Goal: Task Accomplishment & Management: Complete application form

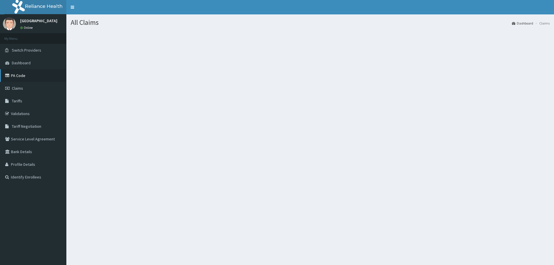
click at [22, 75] on link "PA Code" at bounding box center [33, 75] width 66 height 13
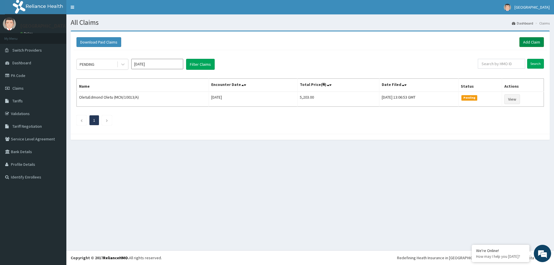
click at [533, 38] on link "Add Claim" at bounding box center [531, 42] width 25 height 10
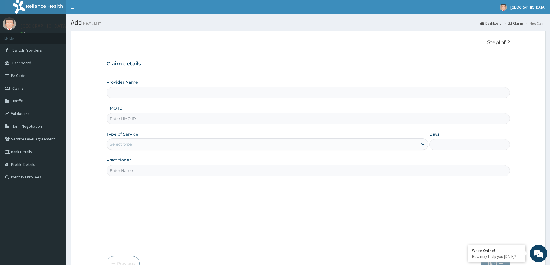
type input "[GEOGRAPHIC_DATA]"
click at [134, 119] on input "HMO ID" at bounding box center [307, 118] width 403 height 11
type input "LRN/10002/B"
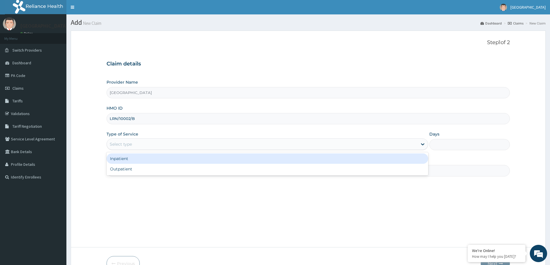
click at [135, 142] on div "Select type" at bounding box center [262, 144] width 310 height 9
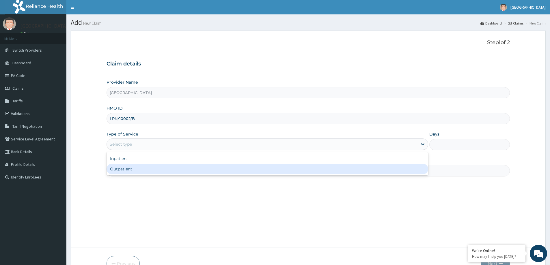
drag, startPoint x: 129, startPoint y: 168, endPoint x: 136, endPoint y: 166, distance: 7.0
click at [132, 167] on div "Outpatient" at bounding box center [266, 169] width 321 height 10
type input "1"
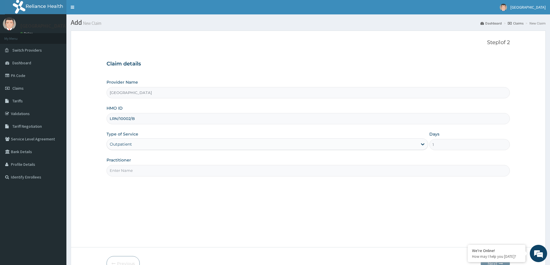
drag, startPoint x: 146, startPoint y: 172, endPoint x: 149, endPoint y: 172, distance: 2.9
click at [148, 172] on input "Practitioner" at bounding box center [307, 170] width 403 height 11
type input "DR JONATHAN"
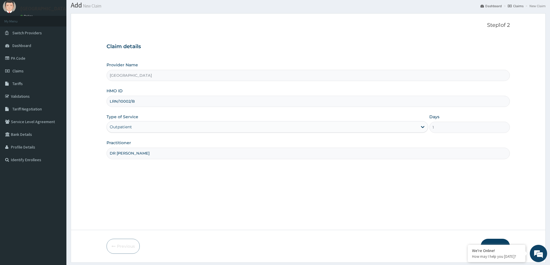
scroll to position [34, 0]
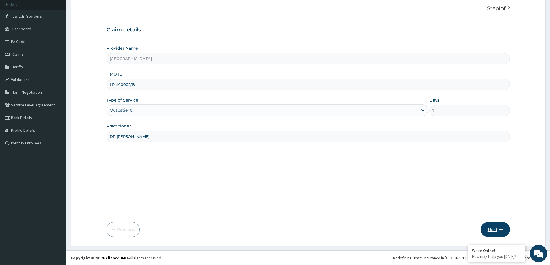
click at [500, 226] on button "Next" at bounding box center [494, 229] width 29 height 15
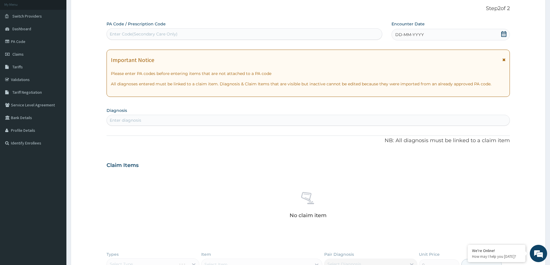
click at [404, 33] on span "DD-MM-YYYY" at bounding box center [409, 35] width 29 height 6
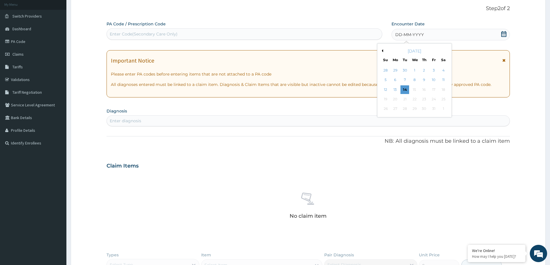
drag, startPoint x: 406, startPoint y: 87, endPoint x: 359, endPoint y: 95, distance: 47.4
click at [404, 88] on div "14" at bounding box center [404, 89] width 9 height 9
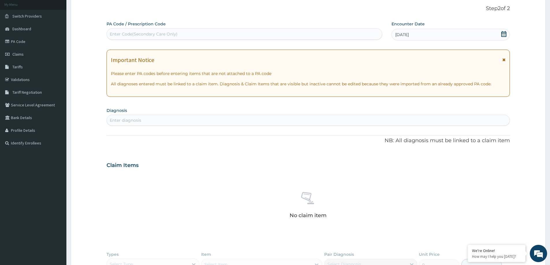
click at [314, 122] on div "Enter diagnosis" at bounding box center [308, 120] width 402 height 9
type input "HTN"
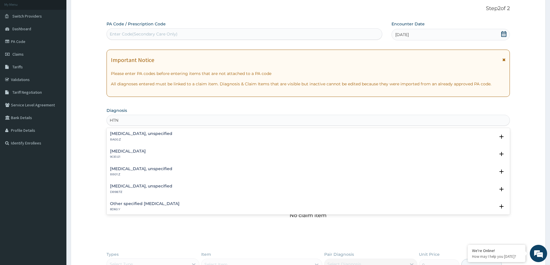
click at [151, 134] on h4 "Essential hypertension, unspecified" at bounding box center [141, 134] width 62 height 4
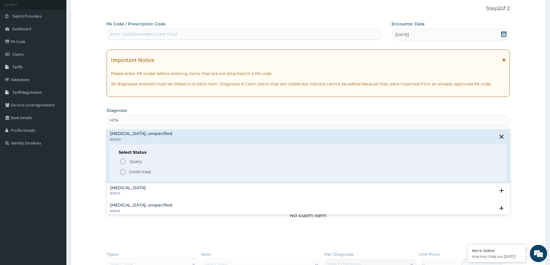
click at [143, 168] on span "Confirmed" at bounding box center [308, 171] width 378 height 7
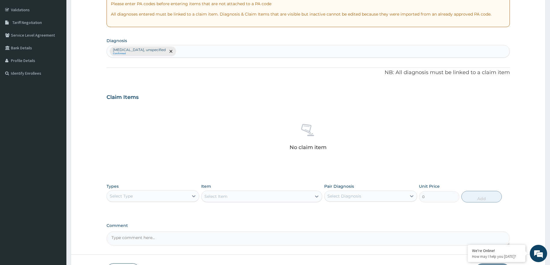
scroll to position [121, 0]
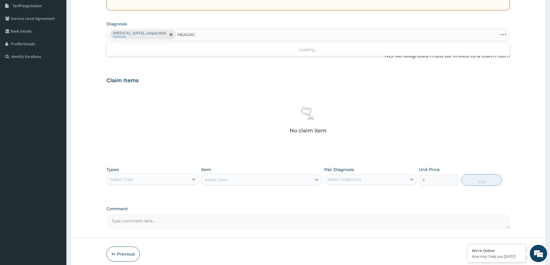
type input "HEADACH"
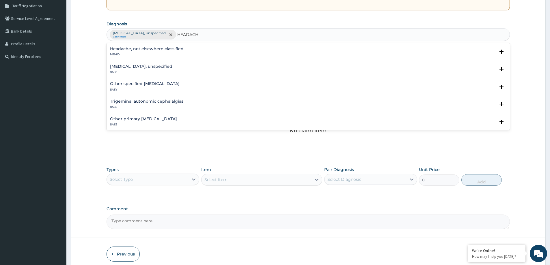
click at [172, 65] on h4 "Headache disorders, unspecified" at bounding box center [141, 66] width 62 height 4
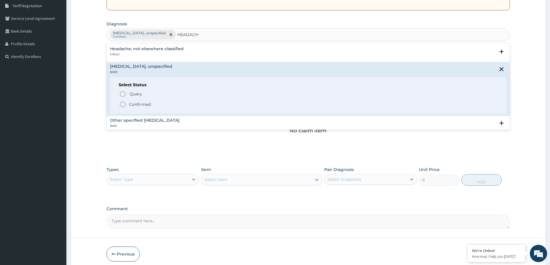
click at [130, 103] on p "Confirmed" at bounding box center [140, 105] width 22 height 6
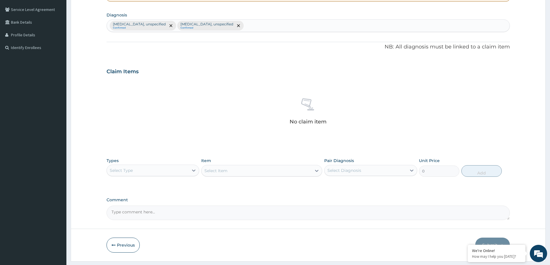
scroll to position [145, 0]
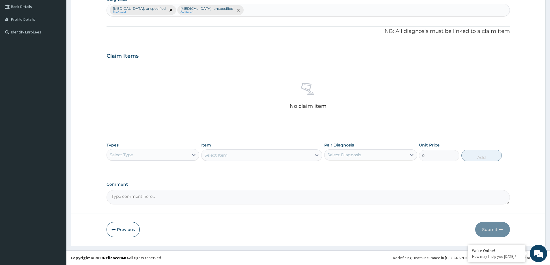
click at [174, 157] on div "Select Type" at bounding box center [148, 154] width 82 height 9
click at [143, 187] on div "Procedures" at bounding box center [152, 190] width 93 height 10
drag, startPoint x: 299, startPoint y: 149, endPoint x: 294, endPoint y: 152, distance: 5.6
click at [299, 150] on div "Select Item" at bounding box center [261, 155] width 121 height 12
click at [293, 154] on div "Select Item" at bounding box center [261, 155] width 121 height 12
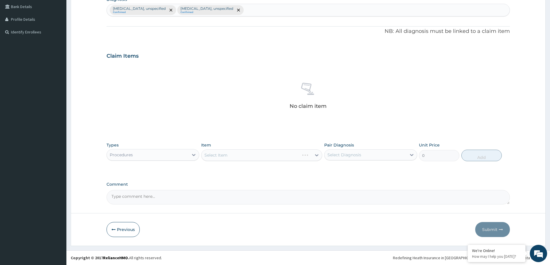
click at [261, 154] on div "Select Item" at bounding box center [261, 155] width 121 height 12
click at [267, 155] on div "Select Item" at bounding box center [261, 155] width 121 height 12
click at [252, 154] on div "Select Item" at bounding box center [256, 155] width 110 height 9
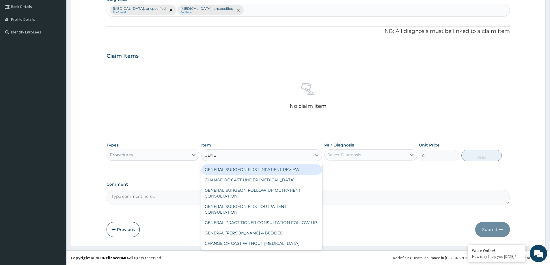
type input "GENER"
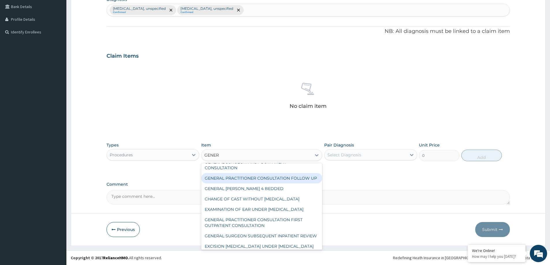
scroll to position [70, 0]
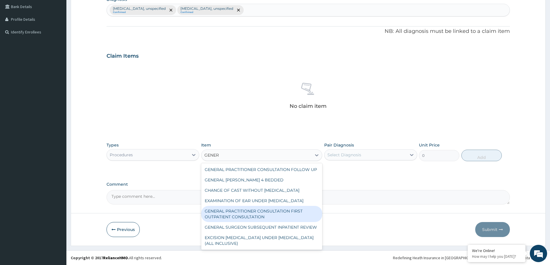
click at [273, 211] on div "GENERAL PRACTITIONER CONSULTATION FIRST OUTPATIENT CONSULTATION" at bounding box center [261, 214] width 121 height 16
type input "3547.5"
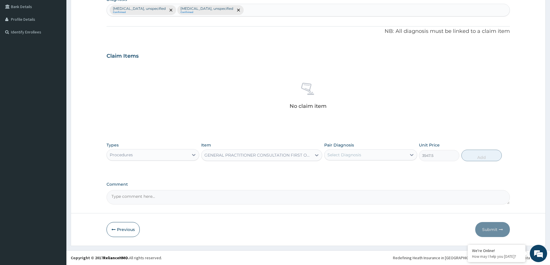
click at [385, 159] on div "Select Diagnosis" at bounding box center [365, 154] width 82 height 9
click at [370, 171] on label "Essential hypertension, unspecified" at bounding box center [364, 169] width 62 height 6
checkbox input "true"
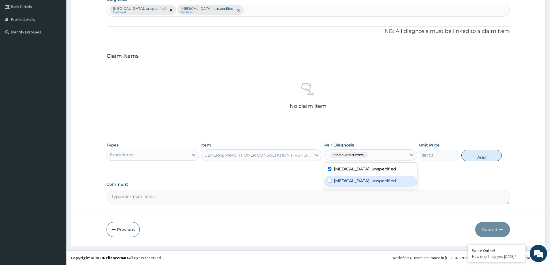
drag, startPoint x: 367, startPoint y: 181, endPoint x: 449, endPoint y: 163, distance: 84.1
click at [367, 181] on label "Headache disorders, unspecified" at bounding box center [364, 181] width 62 height 6
checkbox input "true"
drag, startPoint x: 480, startPoint y: 155, endPoint x: 187, endPoint y: 195, distance: 294.9
click at [477, 155] on button "Add" at bounding box center [481, 156] width 40 height 12
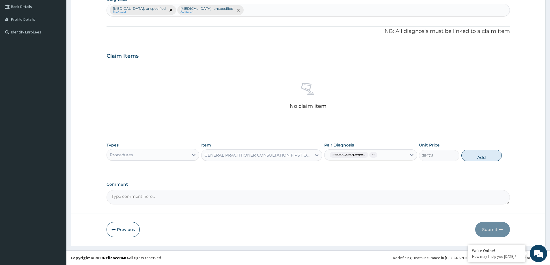
type input "0"
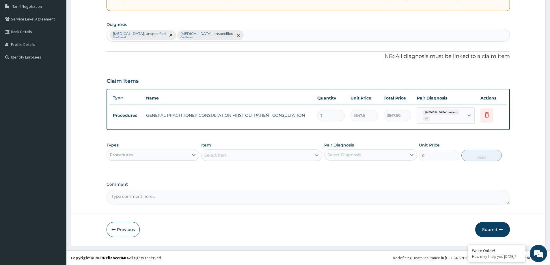
click at [160, 155] on div "Procedures" at bounding box center [148, 154] width 82 height 9
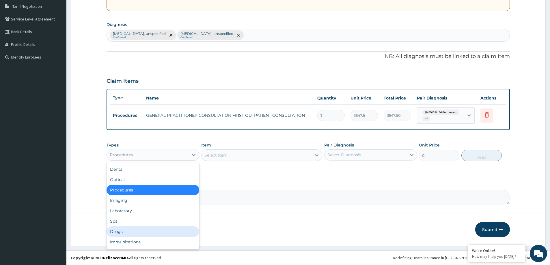
click at [154, 230] on div "Drugs" at bounding box center [152, 231] width 93 height 10
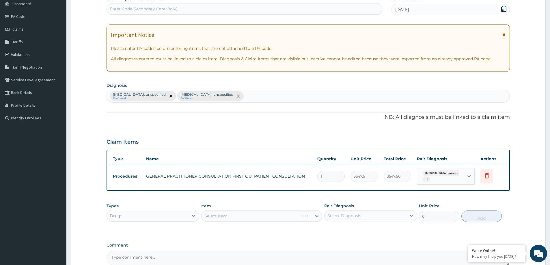
scroll to position [115, 0]
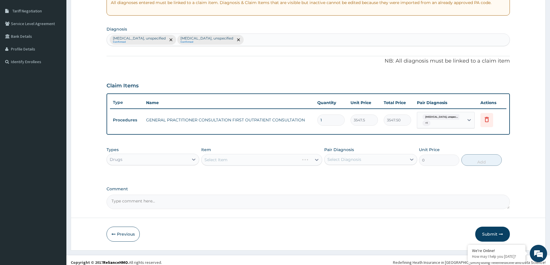
click at [291, 160] on div "Select Item" at bounding box center [261, 160] width 121 height 12
click at [282, 160] on div "Select Item" at bounding box center [261, 160] width 121 height 12
click at [281, 160] on div "Select Item" at bounding box center [261, 160] width 121 height 12
click at [257, 160] on div "Select Item" at bounding box center [261, 160] width 121 height 12
click at [265, 162] on div "Select Item" at bounding box center [261, 160] width 121 height 12
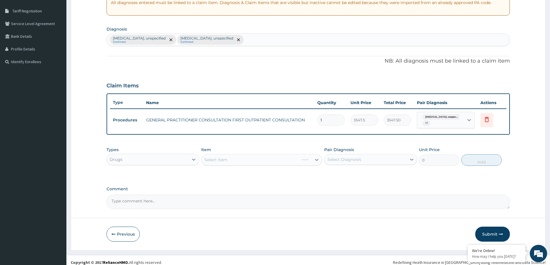
click at [265, 162] on div "Select Item" at bounding box center [261, 160] width 121 height 12
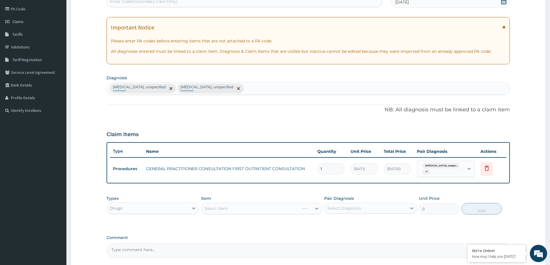
scroll to position [120, 0]
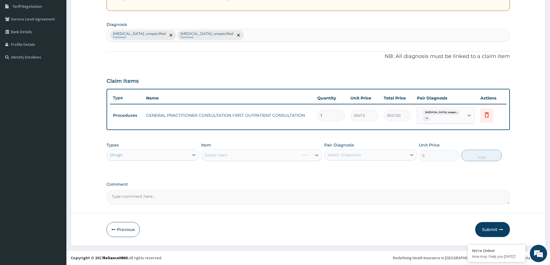
click at [290, 158] on div "Select Item" at bounding box center [261, 155] width 121 height 12
click at [263, 157] on div "Select Item" at bounding box center [261, 155] width 121 height 12
click at [295, 157] on div "Select Item" at bounding box center [261, 155] width 121 height 12
click at [252, 158] on div "Select Item" at bounding box center [261, 155] width 121 height 12
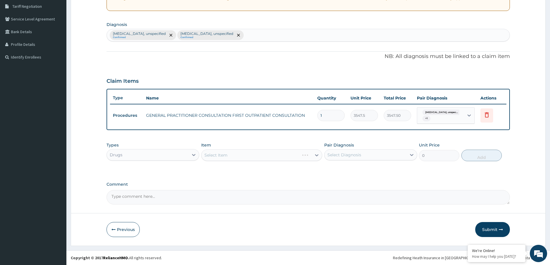
click at [252, 158] on div "Select Item" at bounding box center [261, 155] width 121 height 12
click at [283, 157] on div "Select Item" at bounding box center [256, 155] width 110 height 9
type input "IBU"
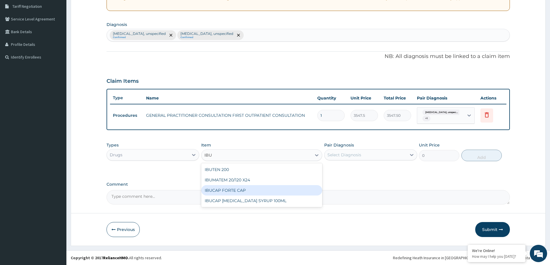
drag, startPoint x: 262, startPoint y: 192, endPoint x: 314, endPoint y: 182, distance: 52.8
click at [262, 191] on div "IBUCAP FORTE CAP" at bounding box center [261, 190] width 121 height 10
type input "59.125"
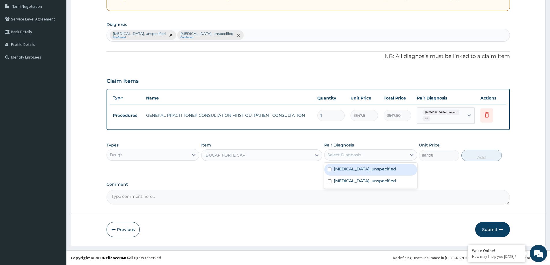
click at [372, 151] on div "Select Diagnosis" at bounding box center [365, 154] width 82 height 9
click at [366, 167] on label "Essential hypertension, unspecified" at bounding box center [364, 169] width 62 height 6
checkbox input "true"
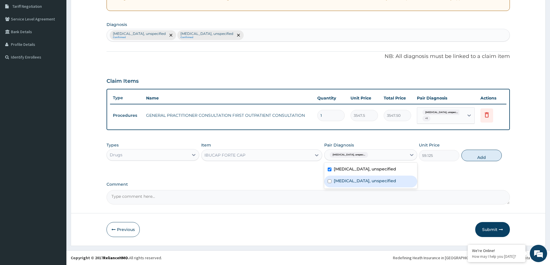
drag, startPoint x: 366, startPoint y: 182, endPoint x: 373, endPoint y: 180, distance: 7.0
click at [366, 182] on label "Headache disorders, unspecified" at bounding box center [364, 181] width 62 height 6
checkbox input "true"
click at [476, 154] on button "Add" at bounding box center [481, 156] width 40 height 12
type input "0"
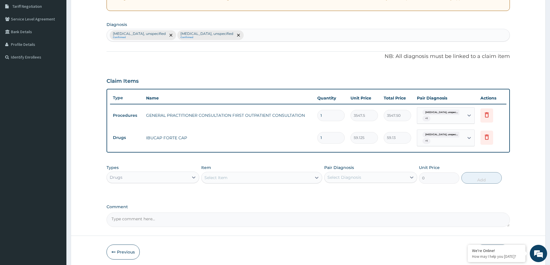
type input "10"
type input "591.25"
type input "10"
click at [293, 175] on div "Select Item" at bounding box center [256, 177] width 110 height 9
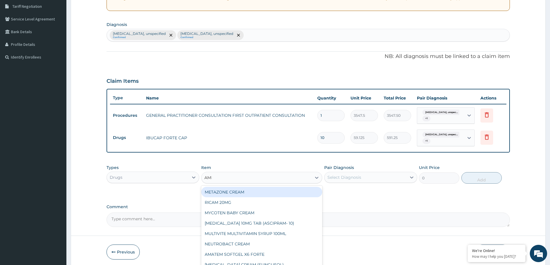
type input "AMLO"
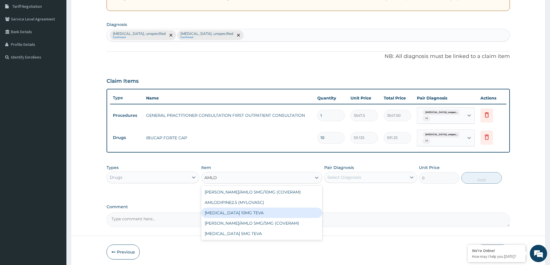
drag, startPoint x: 287, startPoint y: 214, endPoint x: 319, endPoint y: 202, distance: 34.6
click at [289, 214] on div "AMLODIPINE 10MG TEVA" at bounding box center [261, 213] width 121 height 10
type input "100.5124969482422"
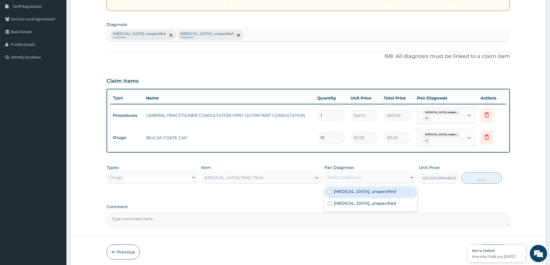
click at [362, 180] on div "Select Diagnosis" at bounding box center [365, 177] width 82 height 9
click at [358, 192] on label "Essential hypertension, unspecified" at bounding box center [364, 192] width 62 height 6
checkbox input "true"
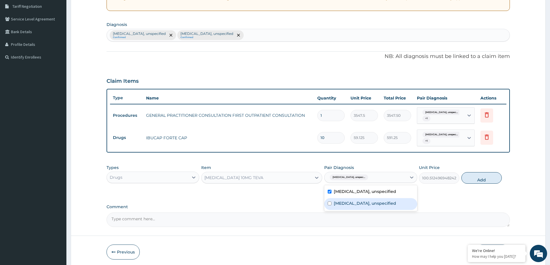
drag, startPoint x: 354, startPoint y: 201, endPoint x: 389, endPoint y: 194, distance: 36.0
click at [359, 202] on label "Headache disorders, unspecified" at bounding box center [364, 203] width 62 height 6
checkbox input "true"
drag, startPoint x: 471, startPoint y: 180, endPoint x: 407, endPoint y: 176, distance: 64.1
click at [471, 179] on button "Add" at bounding box center [481, 178] width 40 height 12
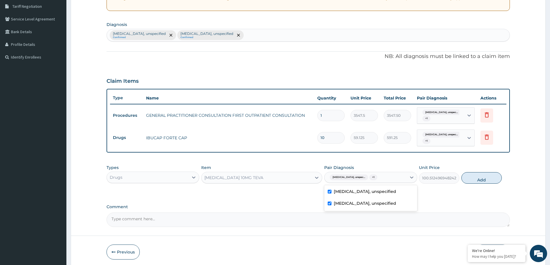
type input "0"
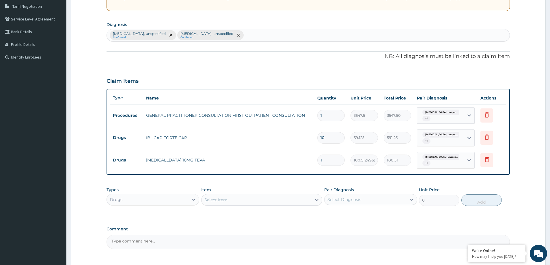
type input "14"
type input "1407.17"
type input "14"
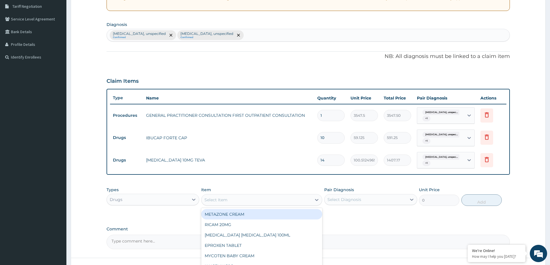
click at [248, 201] on div "Select Item" at bounding box center [256, 199] width 110 height 9
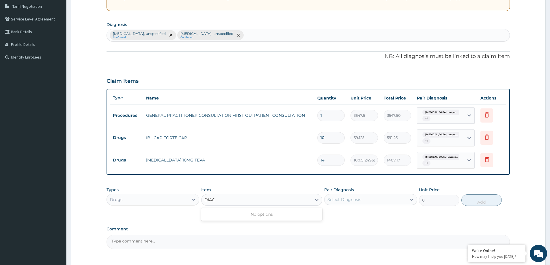
type input "DIA"
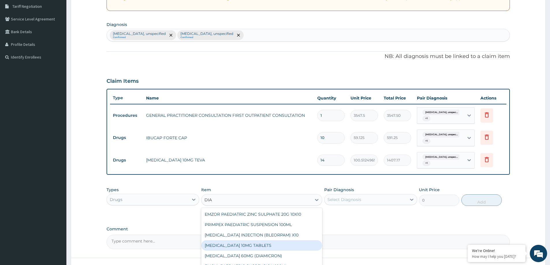
click at [265, 245] on div "DIAZEPAM 10MG TABLETS" at bounding box center [261, 245] width 121 height 10
type input "35.47499847412109"
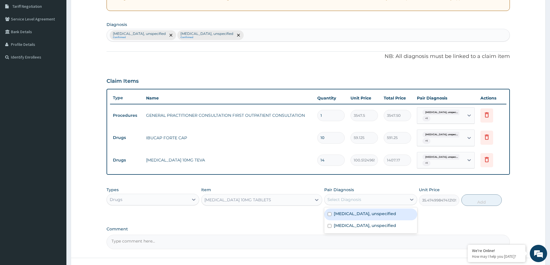
click at [376, 199] on div "Select Diagnosis" at bounding box center [365, 199] width 82 height 9
click at [369, 213] on label "Essential hypertension, unspecified" at bounding box center [364, 214] width 62 height 6
checkbox input "true"
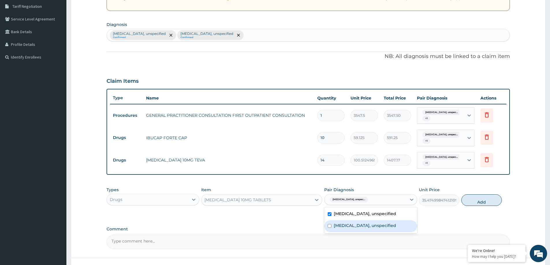
click at [367, 226] on label "Headache disorders, unspecified" at bounding box center [364, 226] width 62 height 6
checkbox input "true"
drag, startPoint x: 486, startPoint y: 197, endPoint x: 458, endPoint y: 198, distance: 28.6
click at [486, 197] on button "Add" at bounding box center [481, 200] width 40 height 12
type input "0"
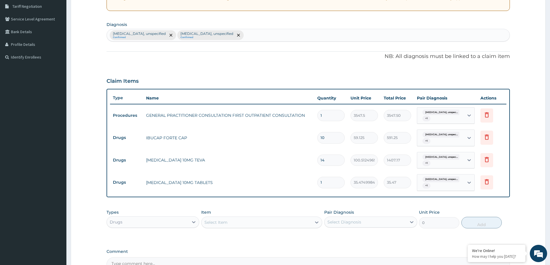
type input "10"
type input "354.75"
type input "10"
click at [288, 224] on div "Select Item" at bounding box center [256, 222] width 110 height 9
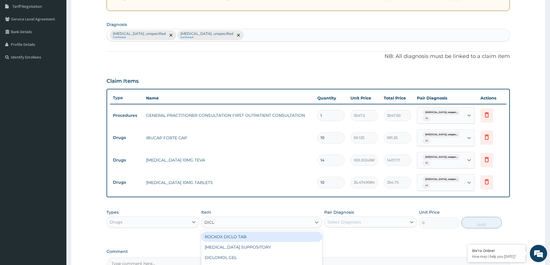
type input "DICLO"
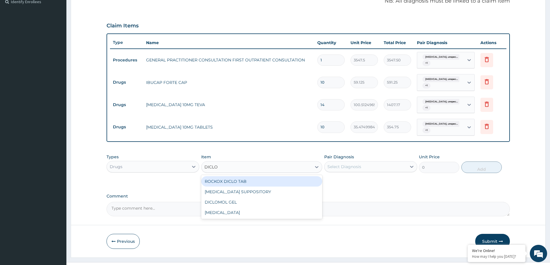
scroll to position [178, 0]
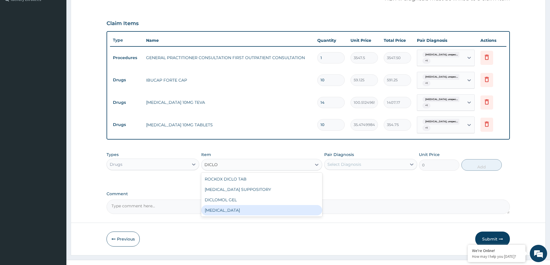
click at [261, 211] on div "DICLOFENAC" at bounding box center [261, 210] width 121 height 10
type input "591.25"
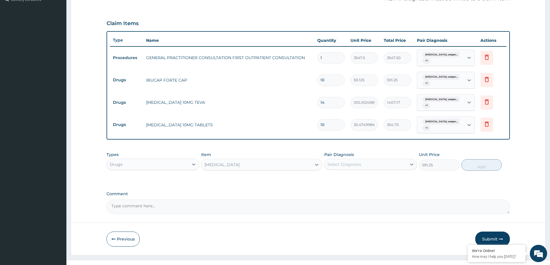
click at [373, 165] on div "Select Diagnosis" at bounding box center [365, 164] width 82 height 9
click at [370, 177] on label "Essential hypertension, unspecified" at bounding box center [364, 179] width 62 height 6
checkbox input "true"
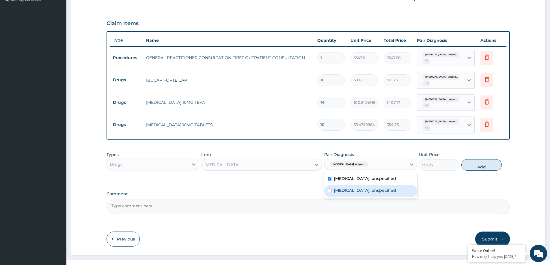
click at [366, 192] on label "Headache disorders, unspecified" at bounding box center [364, 190] width 62 height 6
checkbox input "true"
click at [472, 167] on button "Add" at bounding box center [481, 165] width 40 height 12
type input "0"
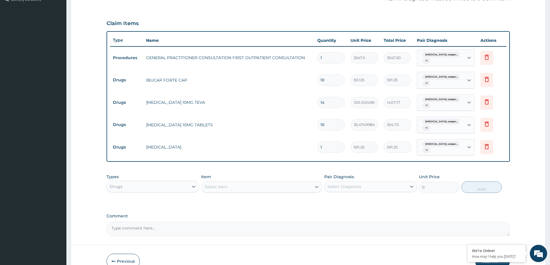
click at [249, 188] on div "Select Item" at bounding box center [256, 186] width 110 height 9
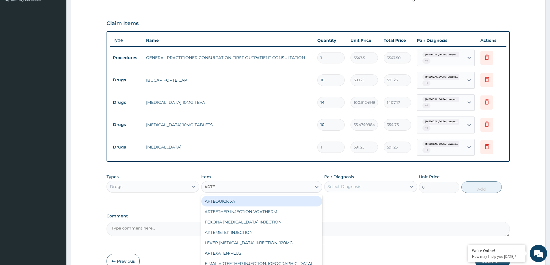
type input "ARTEM"
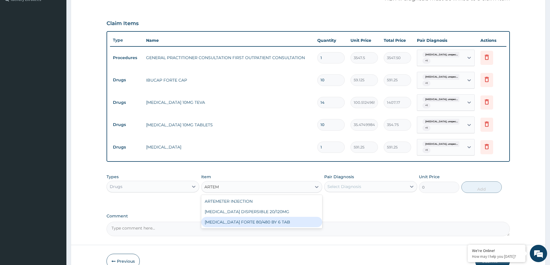
click at [280, 219] on div "COARTEM FORTE 80/480 BY 6 TAB" at bounding box center [261, 222] width 121 height 10
type input "449.3500061035156"
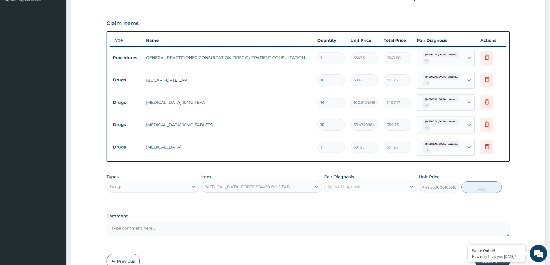
drag, startPoint x: 293, startPoint y: 186, endPoint x: 285, endPoint y: 178, distance: 11.6
click at [291, 185] on div "COARTEM FORTE 80/480 BY 6 TAB" at bounding box center [256, 186] width 110 height 9
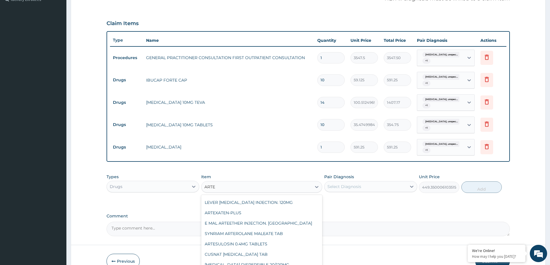
scroll to position [40, 0]
type input "ARTEM"
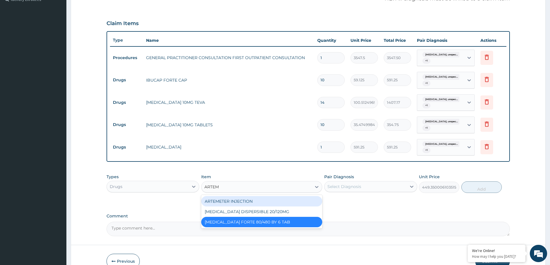
drag, startPoint x: 288, startPoint y: 203, endPoint x: 282, endPoint y: 179, distance: 24.8
click at [288, 200] on div "ARTEMETER INJECTION" at bounding box center [261, 201] width 121 height 10
type input "946"
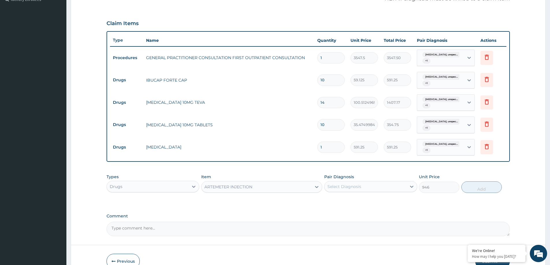
click at [386, 184] on div "Select Diagnosis" at bounding box center [365, 186] width 82 height 9
click at [372, 200] on label "Essential hypertension, unspecified" at bounding box center [364, 201] width 62 height 6
checkbox input "true"
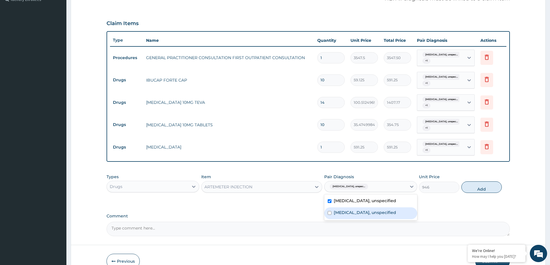
drag, startPoint x: 366, startPoint y: 214, endPoint x: 384, endPoint y: 211, distance: 17.9
click at [369, 212] on label "Headache disorders, unspecified" at bounding box center [364, 213] width 62 height 6
checkbox input "true"
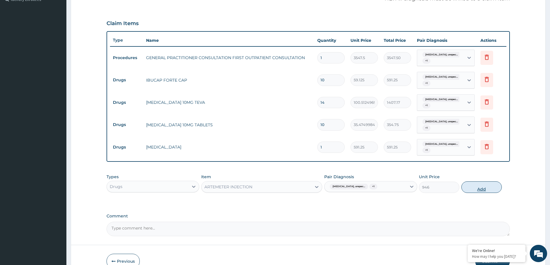
click at [490, 187] on button "Add" at bounding box center [481, 187] width 40 height 12
type input "0"
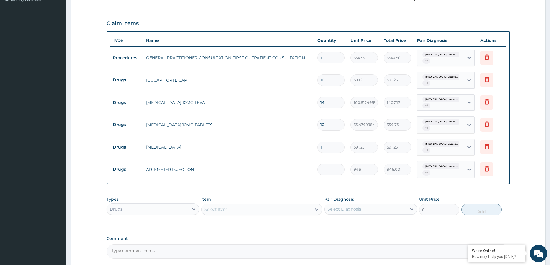
type input "0.00"
type input "2"
type input "1892.00"
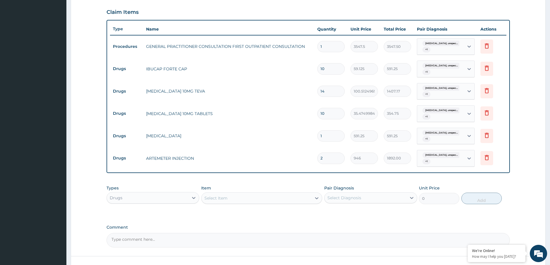
scroll to position [232, 0]
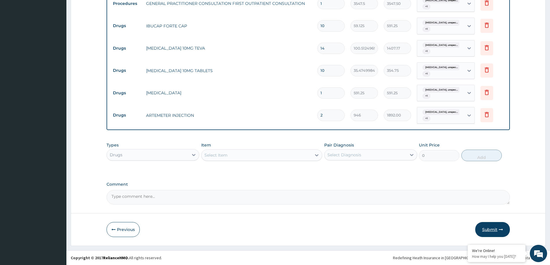
type input "2"
click at [491, 225] on button "Submit" at bounding box center [492, 229] width 35 height 15
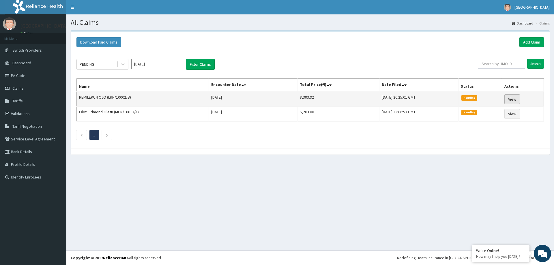
click at [514, 99] on link "View" at bounding box center [512, 99] width 16 height 10
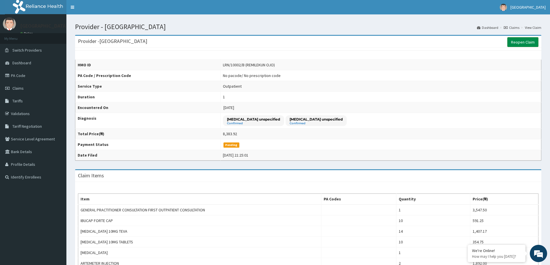
click at [519, 42] on link "Reopen Claim" at bounding box center [522, 42] width 31 height 10
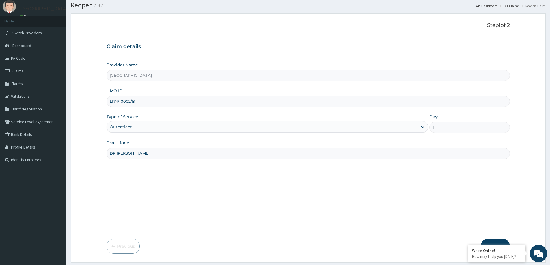
scroll to position [34, 0]
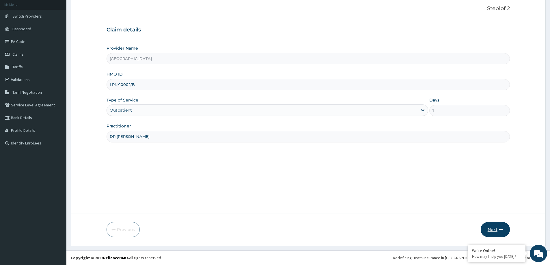
click at [498, 230] on icon "button" at bounding box center [500, 230] width 4 height 4
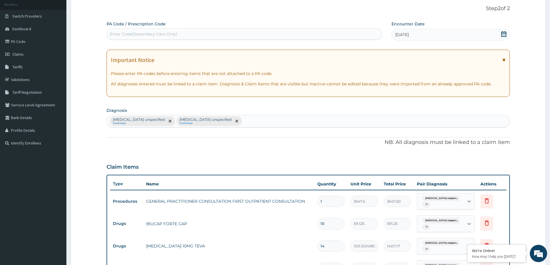
click at [267, 122] on div "Headache disorders unspecified Confirmed Essential hypertension unspecified Con…" at bounding box center [308, 121] width 402 height 12
type input "MALARIA"
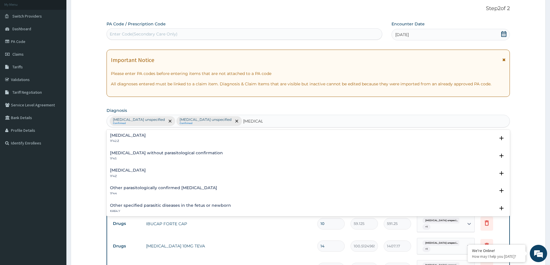
click at [181, 188] on h4 "Other parasitologically confirmed malaria" at bounding box center [163, 188] width 107 height 4
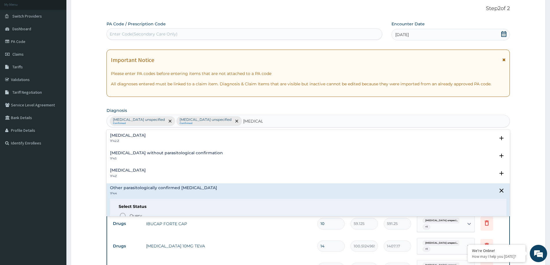
click at [229, 164] on div "Malaria without parasitological confirmation 1F45 Select Status Query Query cov…" at bounding box center [307, 158] width 403 height 18
click at [146, 135] on h4 "Plasmodium malariae malaria without complication" at bounding box center [128, 135] width 36 height 4
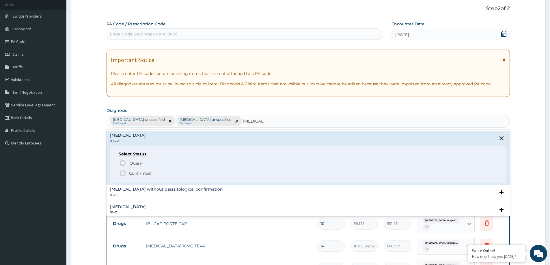
click at [149, 171] on p "Confirmed" at bounding box center [140, 173] width 22 height 6
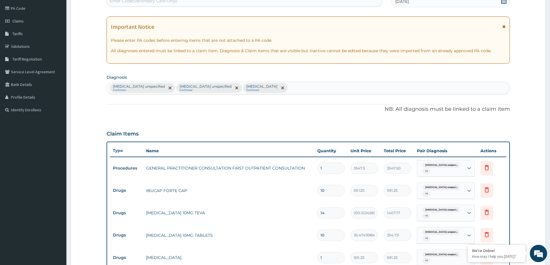
scroll to position [149, 0]
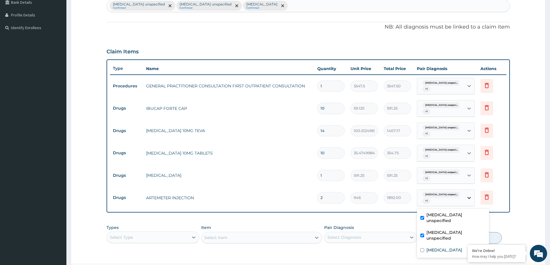
click at [470, 198] on icon at bounding box center [469, 198] width 6 height 6
drag, startPoint x: 443, startPoint y: 254, endPoint x: 443, endPoint y: 250, distance: 4.6
click at [443, 253] on label "Plasmodium malariae malaria without complication" at bounding box center [444, 250] width 36 height 6
checkbox input "true"
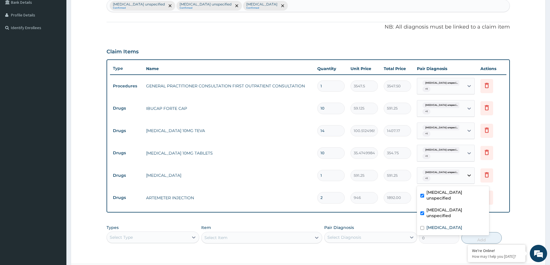
click at [470, 176] on icon at bounding box center [469, 175] width 6 height 6
click at [428, 226] on label "Plasmodium malariae malaria without complication" at bounding box center [444, 228] width 36 height 6
checkbox input "true"
click at [470, 150] on icon at bounding box center [469, 153] width 6 height 6
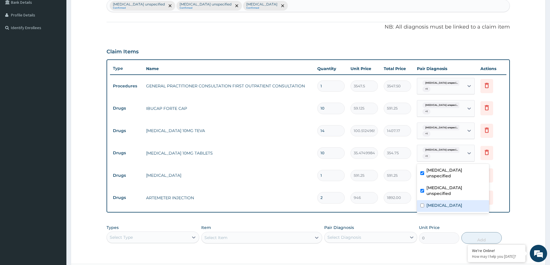
drag, startPoint x: 438, startPoint y: 213, endPoint x: 440, endPoint y: 205, distance: 8.0
click at [438, 208] on label "Plasmodium malariae malaria without complication" at bounding box center [444, 205] width 36 height 6
checkbox input "true"
click at [470, 131] on icon at bounding box center [469, 131] width 6 height 6
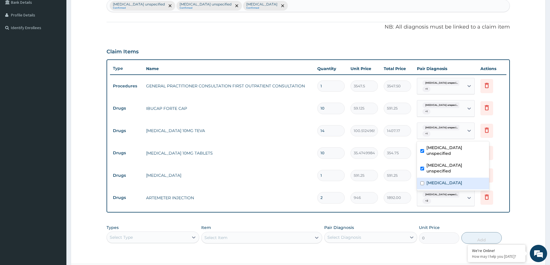
click at [440, 186] on label "Plasmodium malariae malaria without complication" at bounding box center [444, 183] width 36 height 6
checkbox input "true"
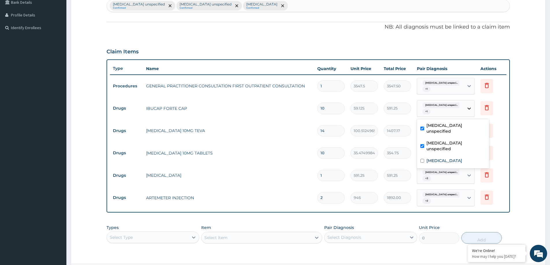
click at [470, 109] on icon at bounding box center [469, 109] width 6 height 6
click at [445, 164] on label "Plasmodium malariae malaria without complication" at bounding box center [444, 161] width 36 height 6
checkbox input "true"
click at [470, 84] on icon at bounding box center [469, 86] width 6 height 6
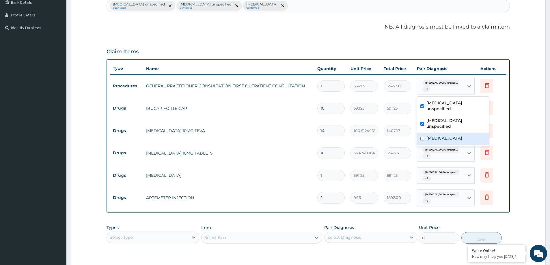
drag, startPoint x: 447, startPoint y: 145, endPoint x: 453, endPoint y: 145, distance: 6.1
click at [447, 141] on label "Plasmodium malariae malaria without complication" at bounding box center [444, 138] width 36 height 6
checkbox input "true"
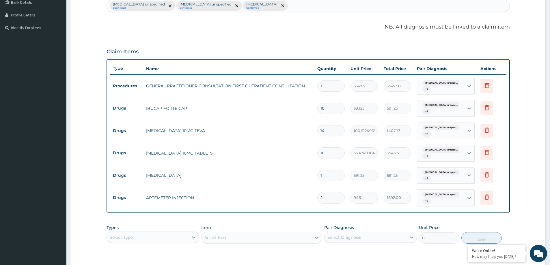
click at [535, 117] on form "Step 2 of 2 PA Code / Prescription Code Enter Code(Secondary Care Only) Encount…" at bounding box center [308, 88] width 475 height 415
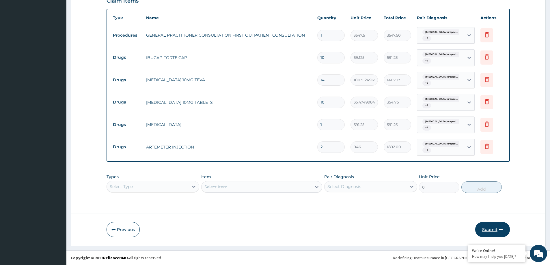
click at [494, 230] on button "Submit" at bounding box center [492, 229] width 35 height 15
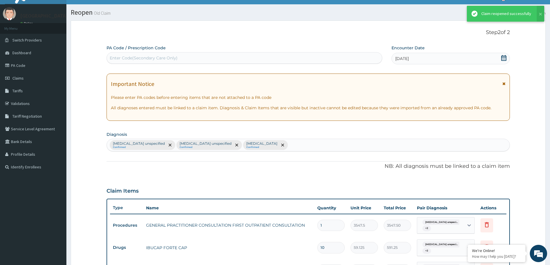
scroll to position [200, 0]
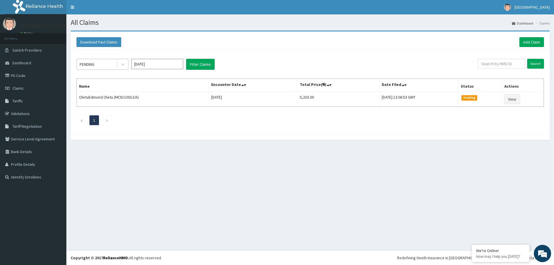
click at [108, 63] on div "PENDING" at bounding box center [97, 64] width 40 height 9
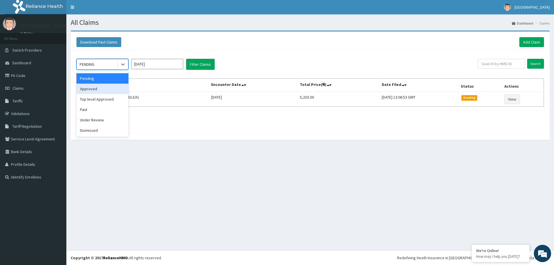
click at [102, 87] on div "Approved" at bounding box center [102, 89] width 52 height 10
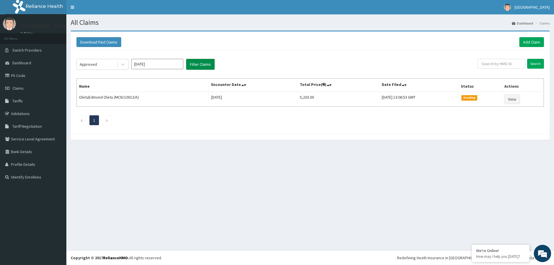
click at [205, 64] on button "Filter Claims" at bounding box center [200, 64] width 29 height 11
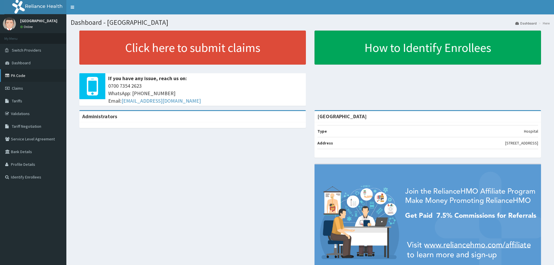
click at [21, 74] on link "PA Code" at bounding box center [33, 75] width 66 height 13
click at [18, 76] on link "PA Code" at bounding box center [33, 75] width 66 height 13
